Goal: Task Accomplishment & Management: Manage account settings

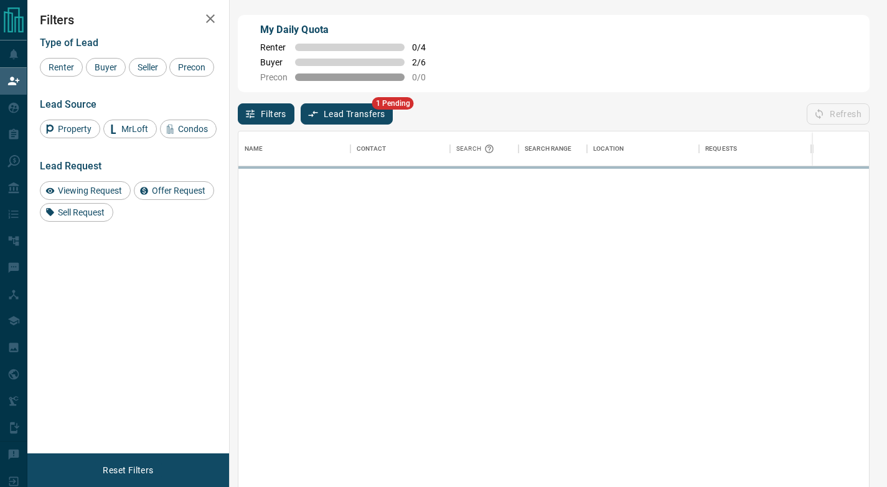
scroll to position [360, 622]
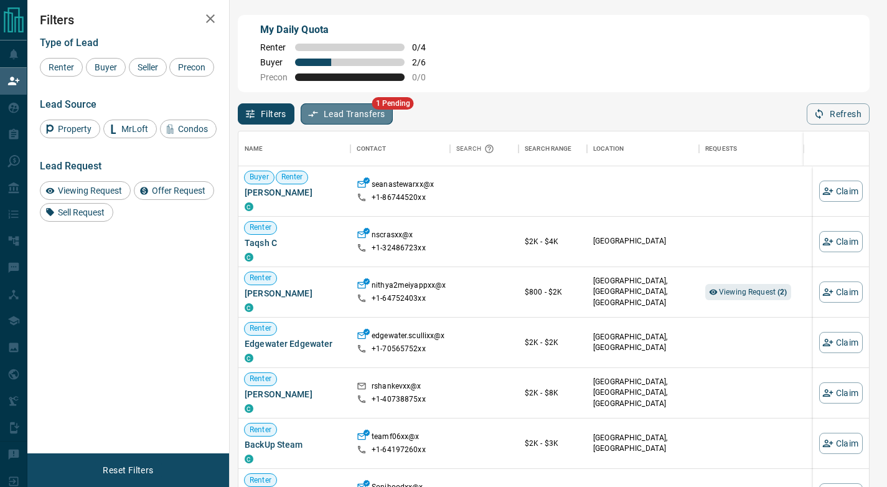
click at [352, 110] on button "Lead Transfers" at bounding box center [347, 113] width 93 height 21
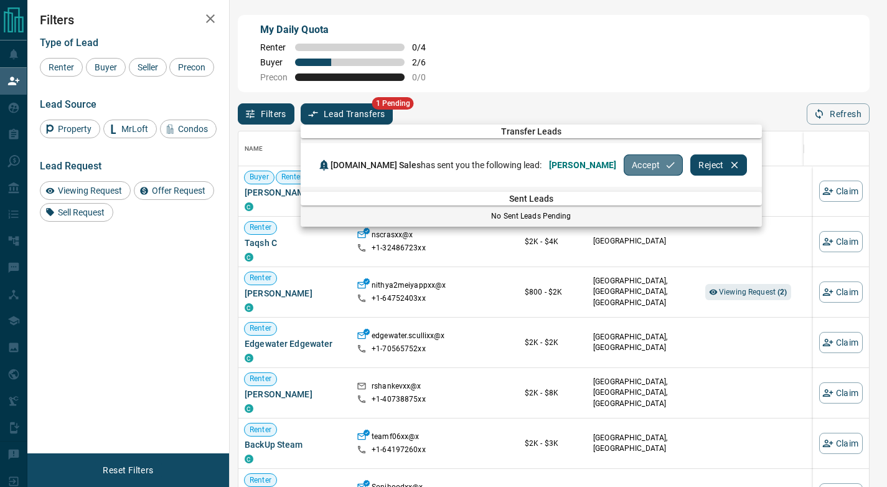
click at [624, 162] on button "Accept" at bounding box center [653, 164] width 59 height 21
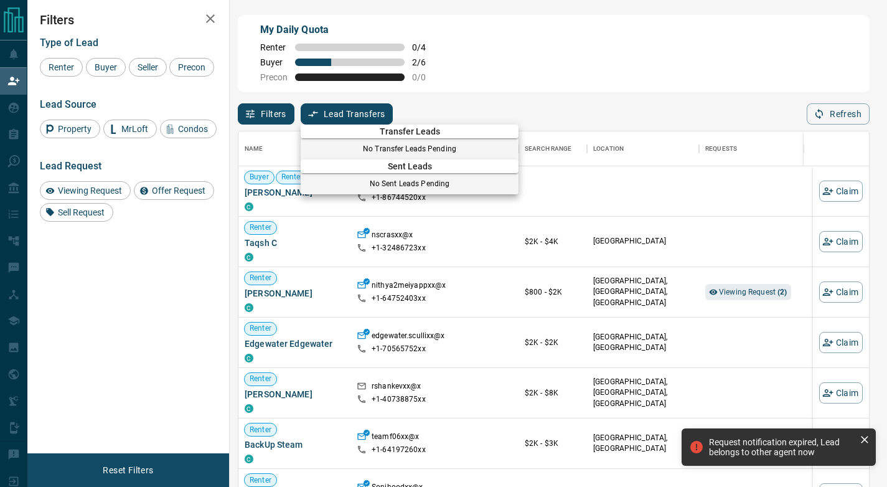
click at [113, 71] on div at bounding box center [443, 243] width 887 height 487
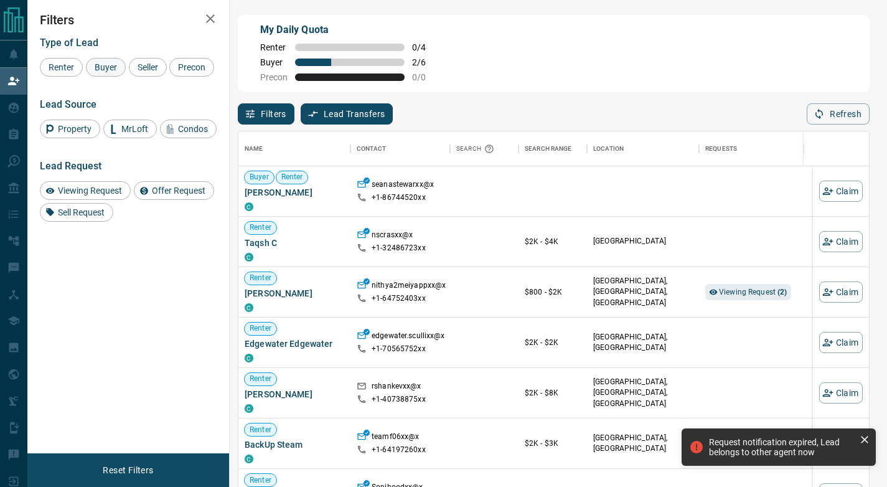
click at [105, 66] on span "Buyer" at bounding box center [105, 67] width 31 height 10
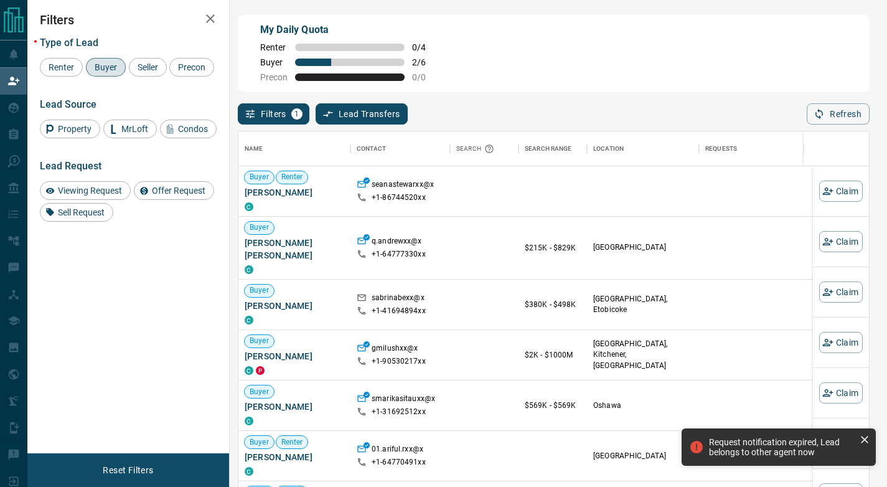
drag, startPoint x: 156, startPoint y: 67, endPoint x: 168, endPoint y: 77, distance: 14.6
click at [157, 67] on span "Seller" at bounding box center [147, 67] width 29 height 10
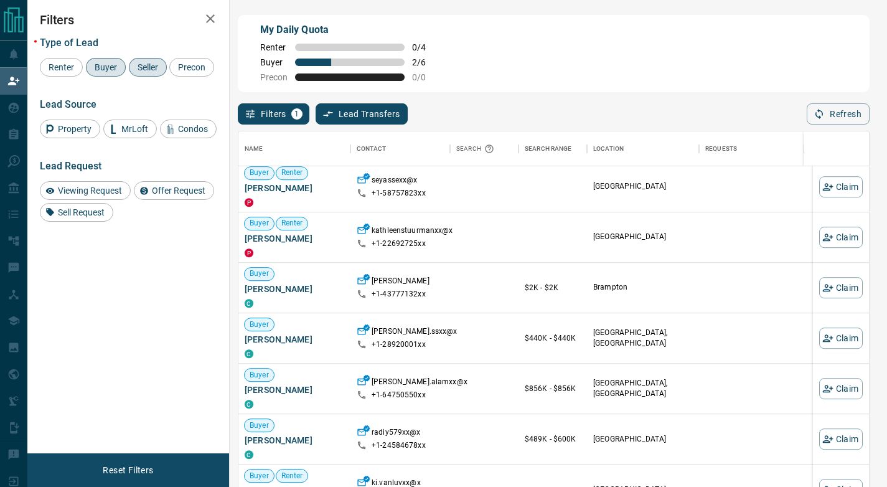
scroll to position [750, 0]
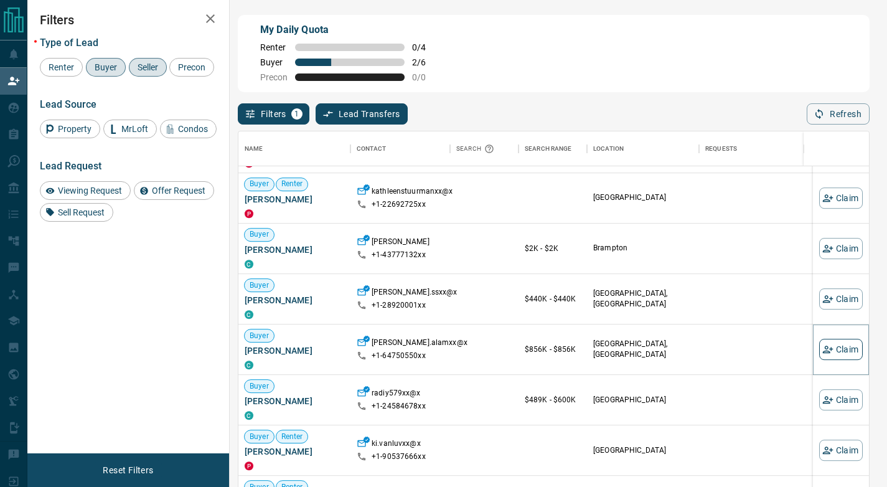
click at [844, 354] on button "Claim" at bounding box center [842, 349] width 44 height 21
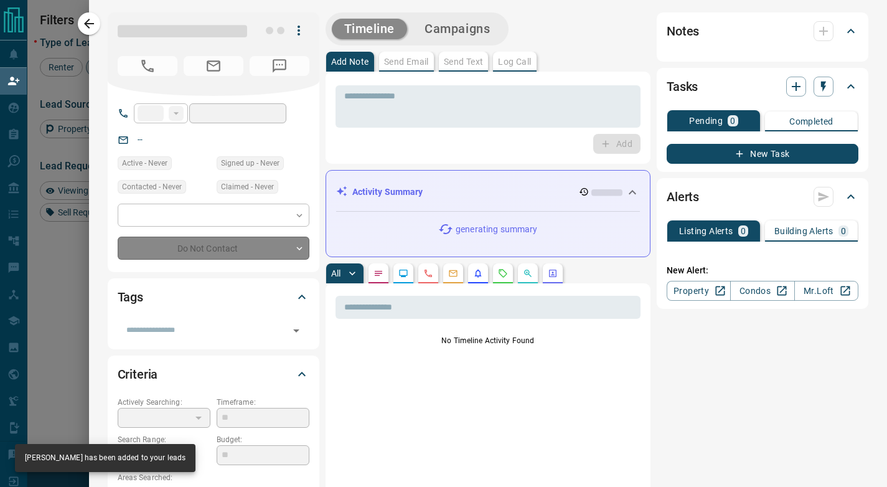
type input "**"
type input "**********"
type input "**"
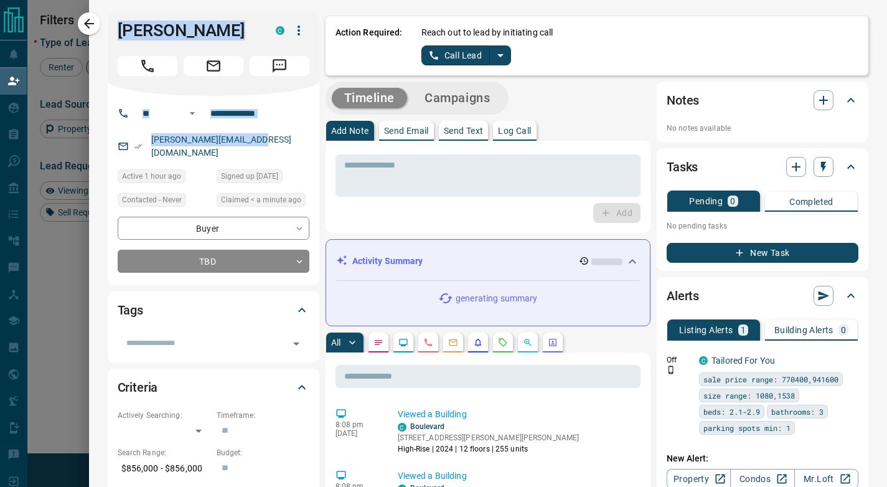
drag, startPoint x: 260, startPoint y: 143, endPoint x: 111, endPoint y: 24, distance: 190.1
click at [110, 24] on div "**********" at bounding box center [214, 148] width 212 height 273
copy div "[PERSON_NAME] C ​ ​ [PERSON_NAME][EMAIL_ADDRESS][DOMAIN_NAME]"
click at [508, 133] on p "Log Call" at bounding box center [514, 130] width 33 height 9
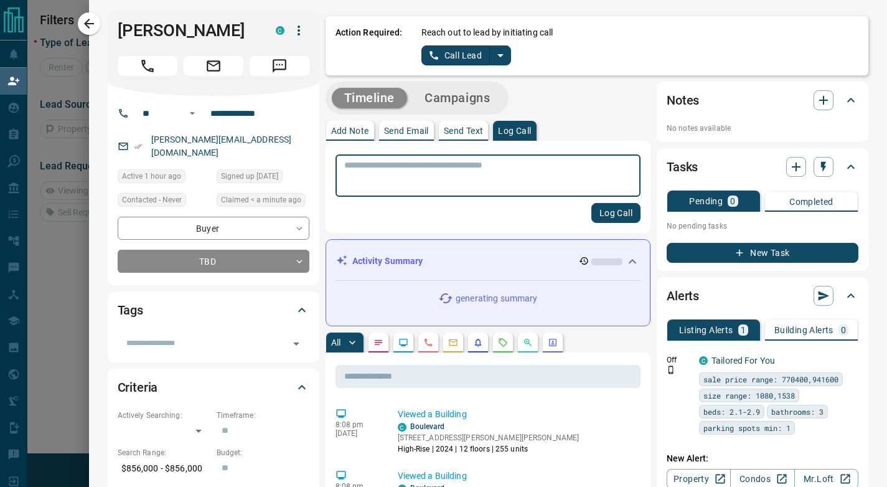
click at [490, 177] on textarea at bounding box center [488, 176] width 288 height 32
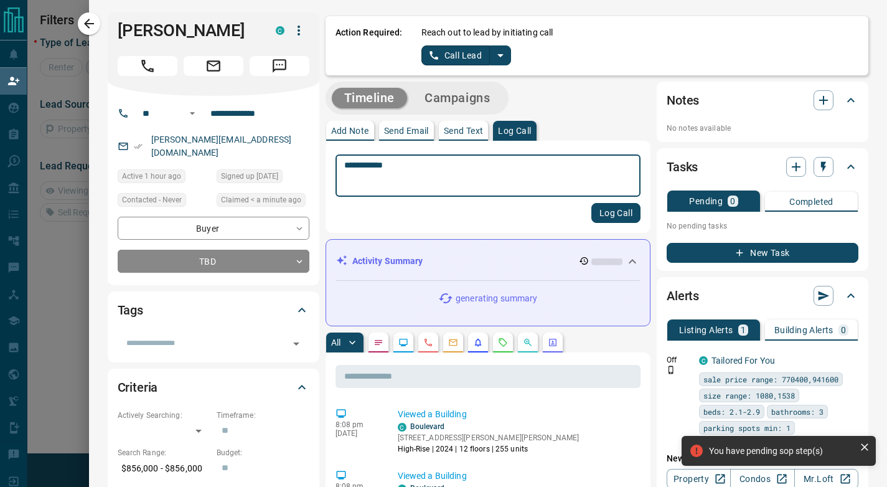
type textarea "**********"
click at [618, 229] on div "**********" at bounding box center [489, 187] width 326 height 92
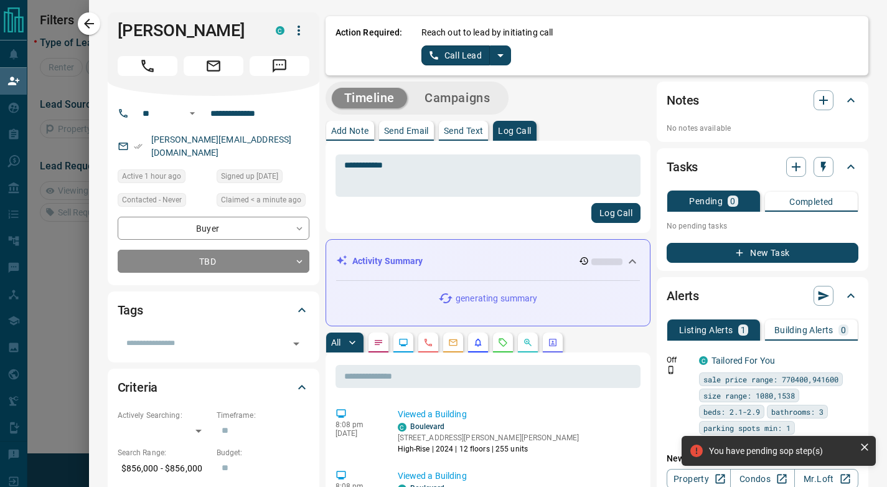
click at [615, 219] on button "Log Call" at bounding box center [616, 213] width 49 height 20
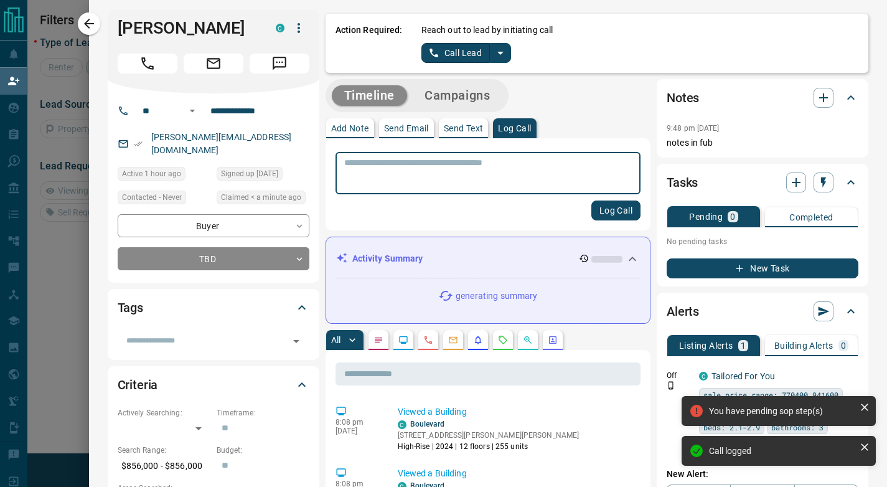
scroll to position [5, 0]
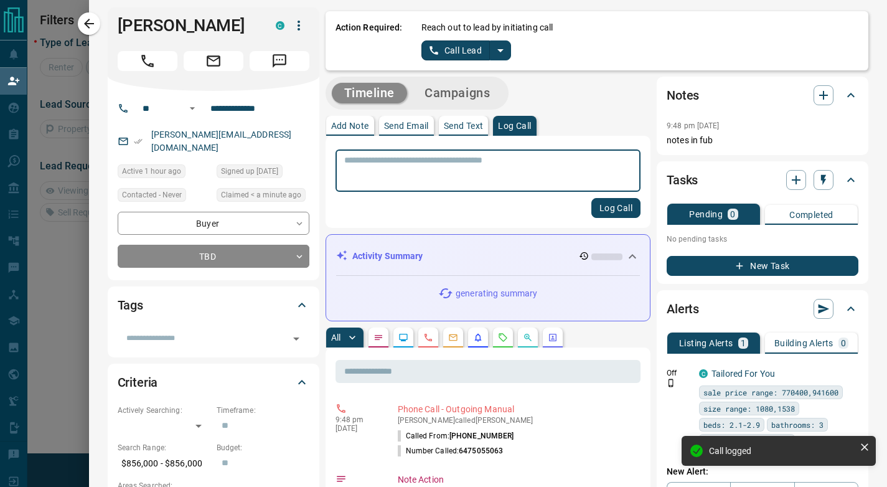
click at [388, 219] on div "* ​ Log Call" at bounding box center [489, 182] width 326 height 92
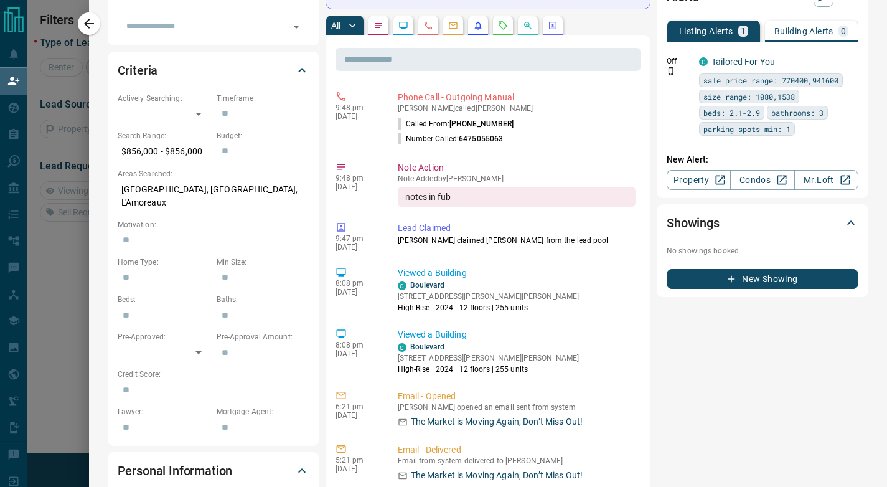
scroll to position [324, 0]
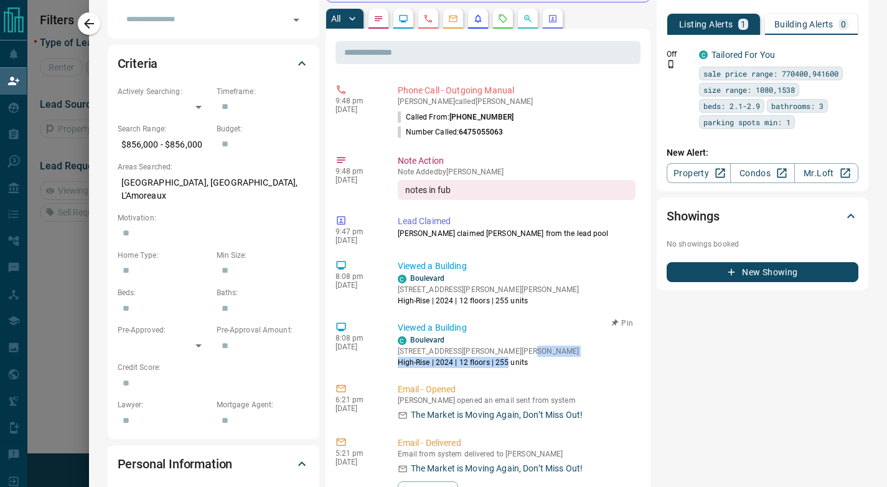
drag, startPoint x: 554, startPoint y: 351, endPoint x: 497, endPoint y: 365, distance: 58.9
click at [497, 365] on div "[GEOGRAPHIC_DATA][STREET_ADDRESS][PERSON_NAME][PERSON_NAME][GEOGRAPHIC_DATA] Hi…" at bounding box center [517, 351] width 239 height 34
click at [676, 382] on div "Notes 9:48 pm [DATE] notes in fub Tasks Pending 0 Completed No pending tasks Ne…" at bounding box center [763, 334] width 212 height 1153
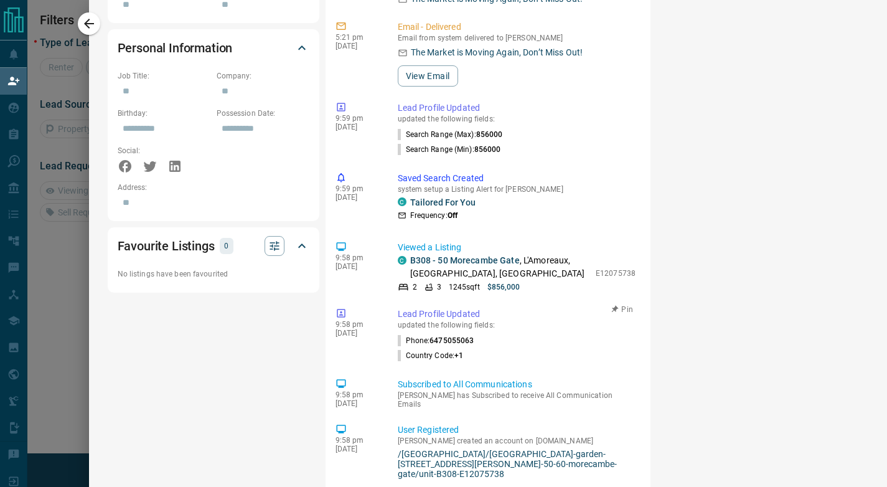
scroll to position [730, 0]
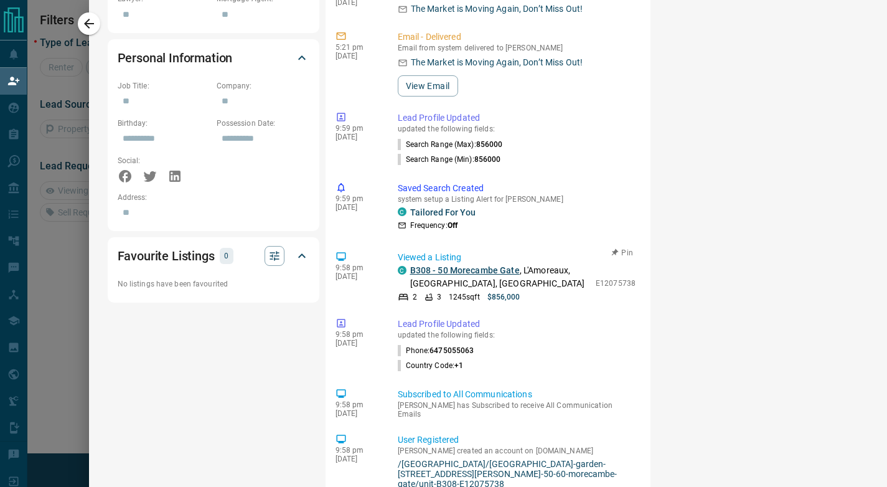
click at [441, 272] on link "B308 - 50 Morecambe Gate" at bounding box center [465, 270] width 110 height 10
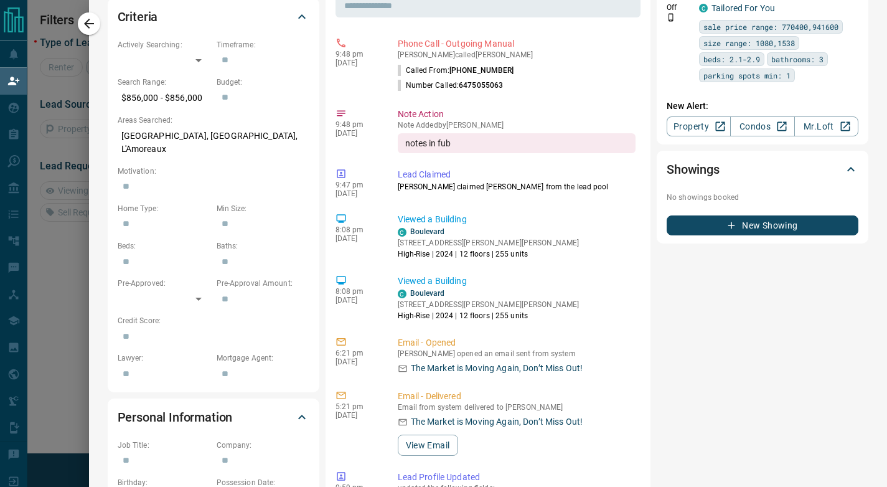
scroll to position [0, 0]
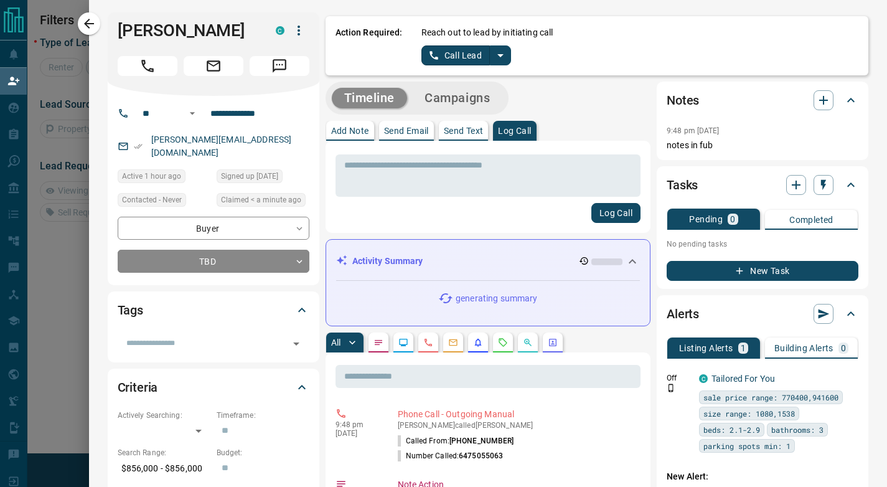
click at [435, 275] on hr at bounding box center [488, 277] width 305 height 8
click at [579, 262] on icon at bounding box center [584, 261] width 10 height 10
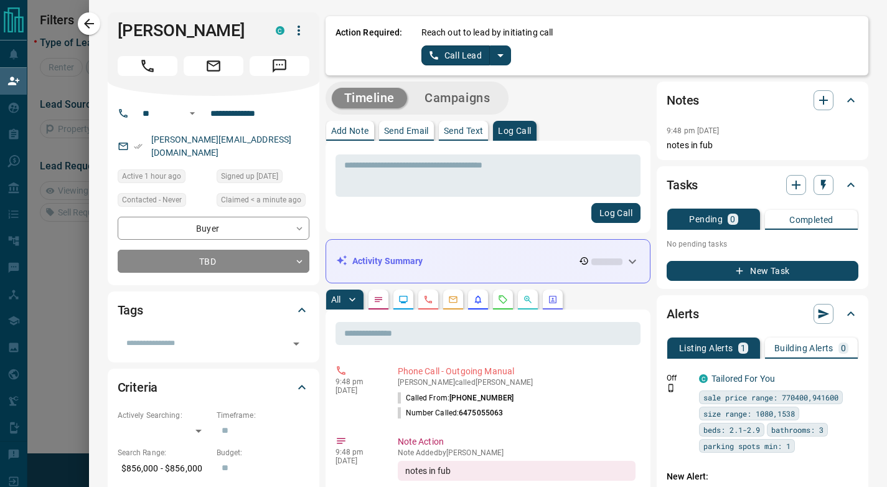
click at [579, 264] on icon at bounding box center [584, 261] width 10 height 10
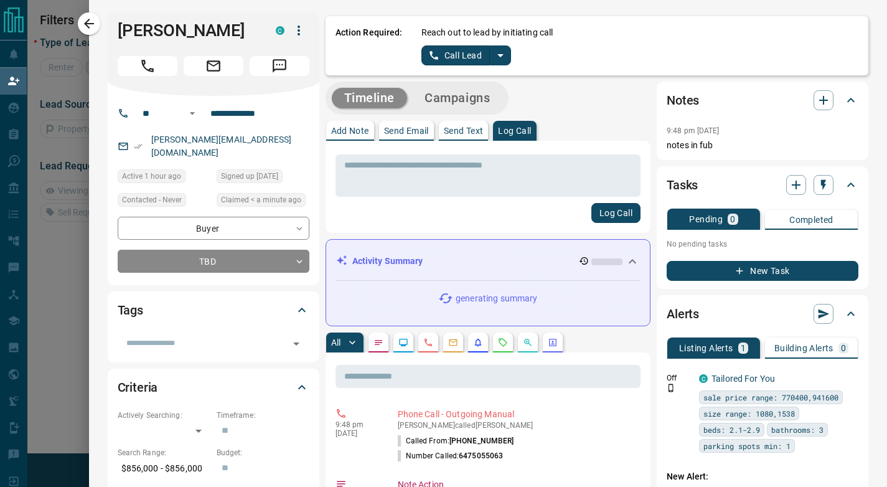
click at [603, 267] on div "Activity Summary" at bounding box center [481, 261] width 290 height 13
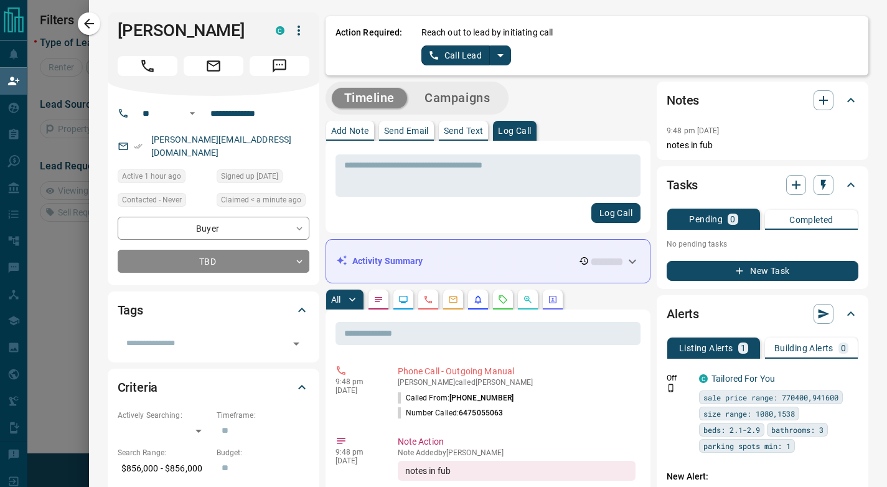
click at [603, 267] on p at bounding box center [607, 261] width 31 height 11
